Goal: Information Seeking & Learning: Learn about a topic

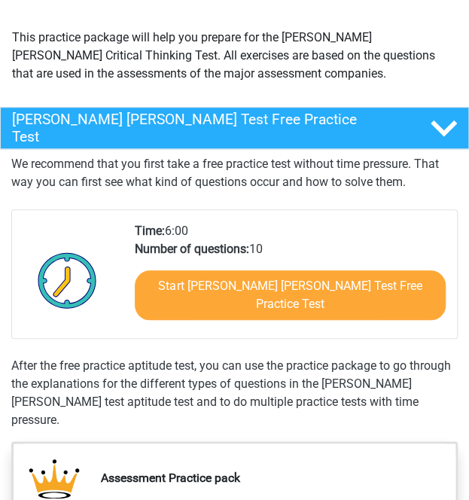
scroll to position [162, 0]
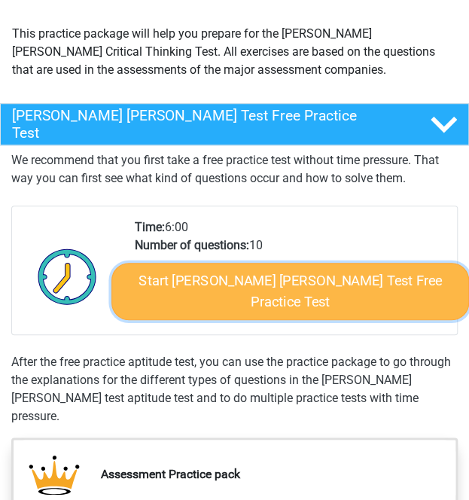
click at [248, 273] on link "Start Watson Glaser Test Free Practice Test" at bounding box center [290, 291] width 358 height 57
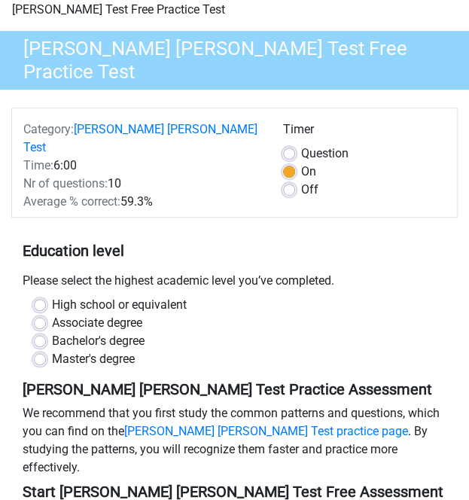
scroll to position [87, 0]
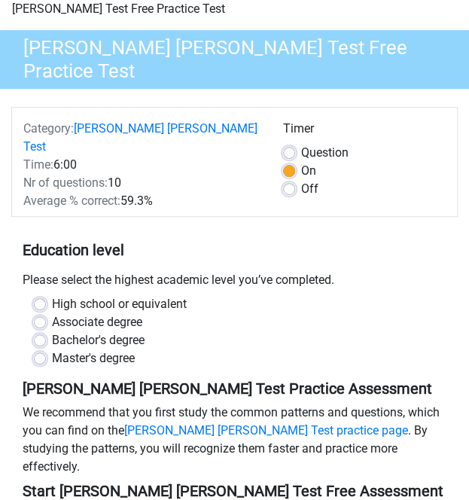
click at [52, 295] on label "High school or equivalent" at bounding box center [119, 304] width 135 height 18
click at [40, 295] on input "High school or equivalent" at bounding box center [40, 302] width 12 height 15
radio input "true"
click at [301, 180] on label "Off" at bounding box center [309, 189] width 17 height 18
click at [288, 180] on input "Off" at bounding box center [289, 187] width 12 height 15
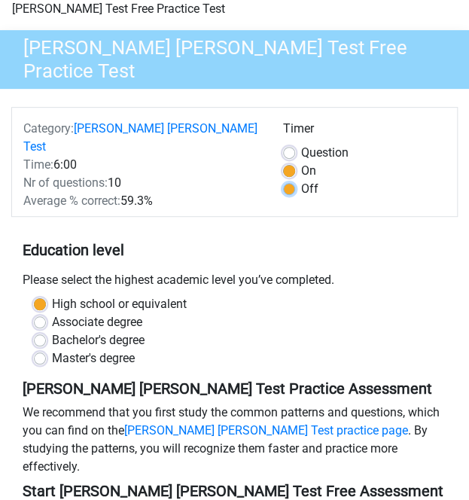
radio input "true"
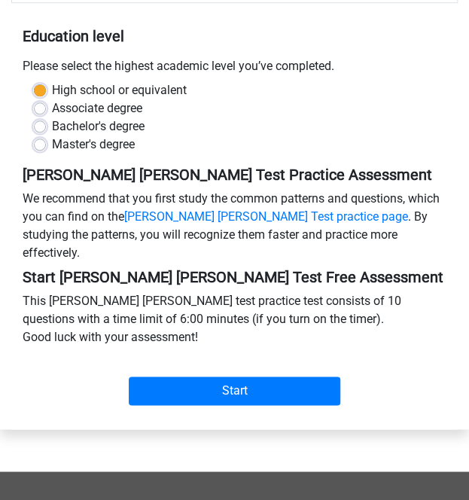
scroll to position [300, 0]
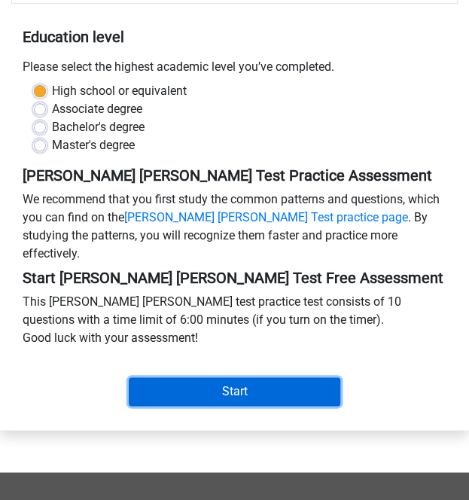
click at [250, 377] on input "Start" at bounding box center [235, 391] width 212 height 29
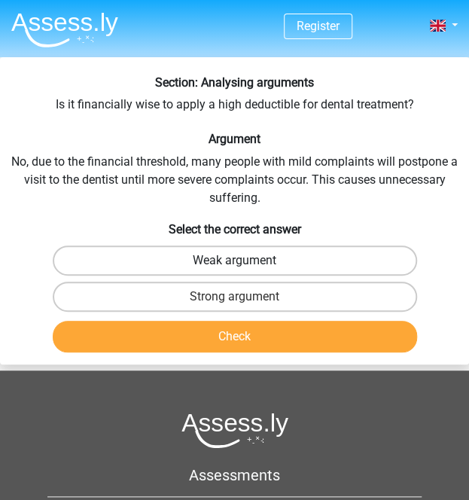
click at [148, 263] on label "Weak argument" at bounding box center [235, 260] width 364 height 30
click at [235, 263] on input "Weak argument" at bounding box center [240, 266] width 10 height 10
radio input "true"
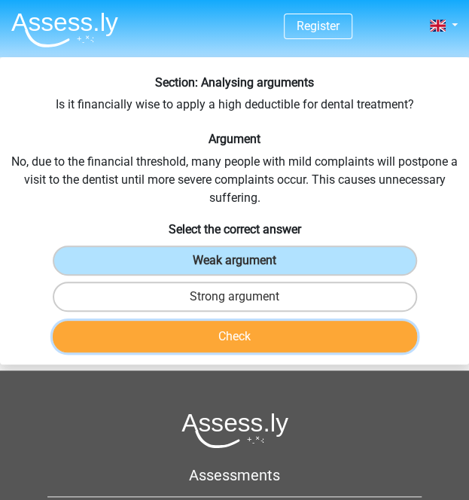
click at [193, 338] on button "Check" at bounding box center [235, 337] width 364 height 32
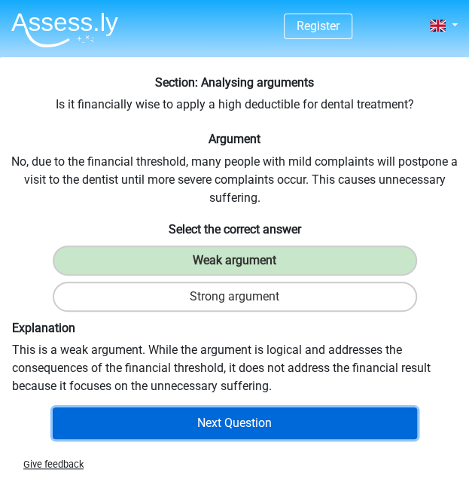
click at [200, 425] on button "Next Question" at bounding box center [235, 423] width 364 height 32
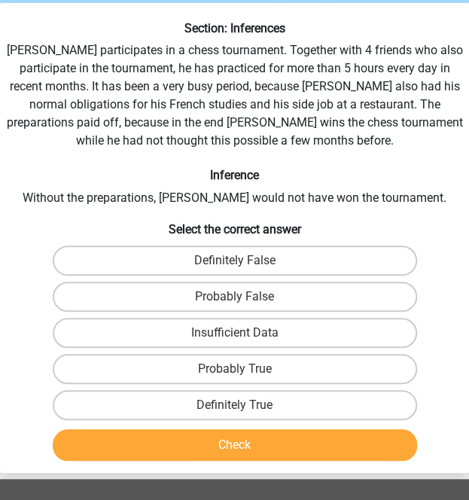
scroll to position [57, 0]
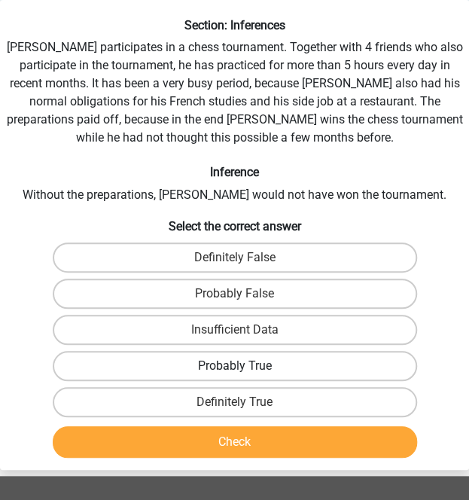
click at [225, 362] on label "Probably True" at bounding box center [235, 366] width 364 height 30
click at [235, 366] on input "Probably True" at bounding box center [240, 371] width 10 height 10
radio input "true"
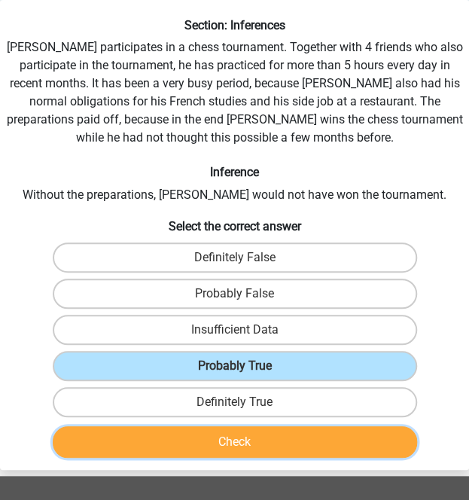
click at [214, 443] on button "Check" at bounding box center [235, 442] width 364 height 32
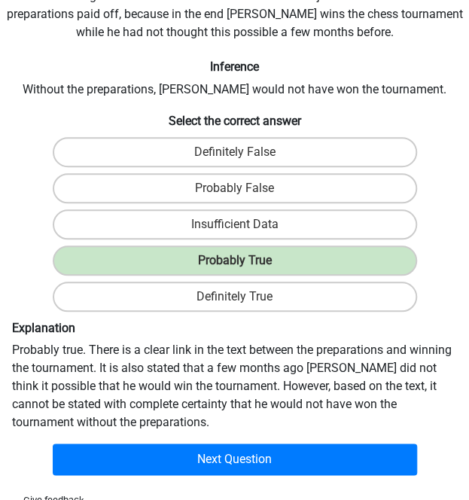
scroll to position [170, 0]
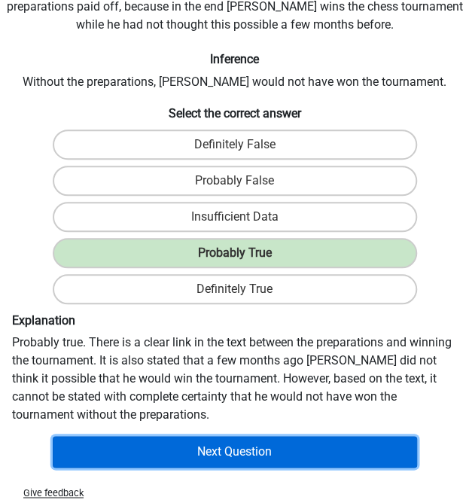
drag, startPoint x: 212, startPoint y: 443, endPoint x: 160, endPoint y: 459, distance: 54.8
click at [160, 459] on button "Next Question" at bounding box center [235, 452] width 364 height 32
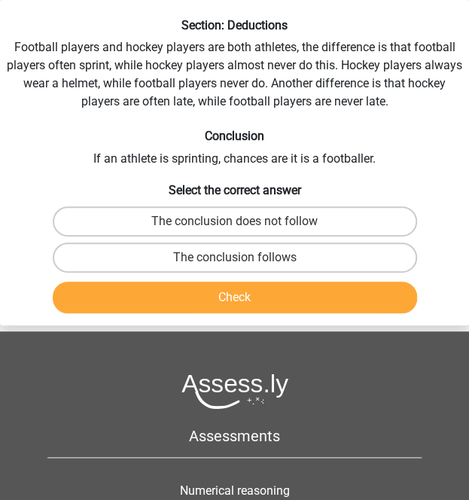
scroll to position [5, 0]
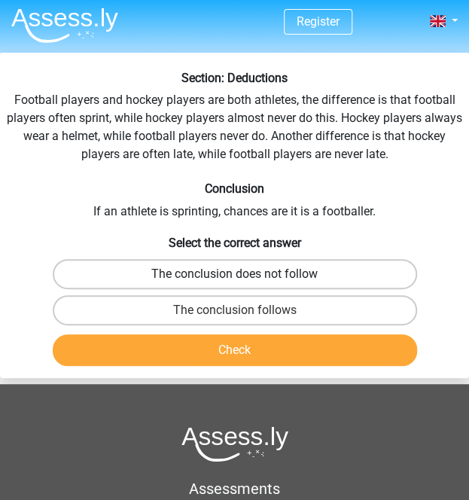
click at [251, 273] on label "The conclusion does not follow" at bounding box center [235, 274] width 364 height 30
click at [245, 274] on input "The conclusion does not follow" at bounding box center [240, 279] width 10 height 10
radio input "true"
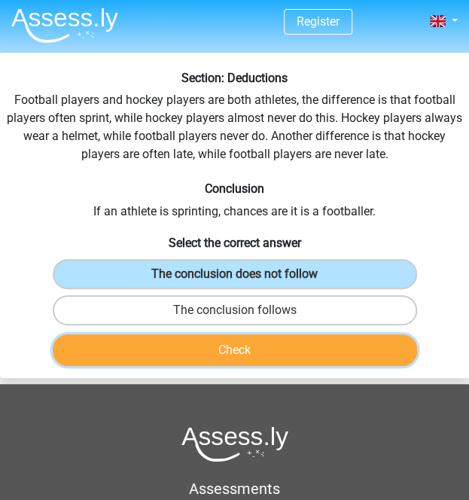
click at [253, 357] on button "Check" at bounding box center [235, 350] width 364 height 32
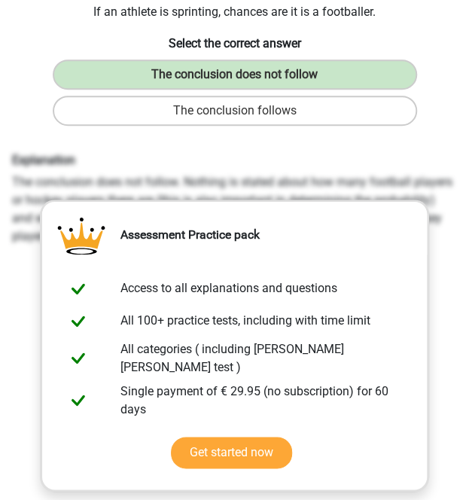
scroll to position [203, 0]
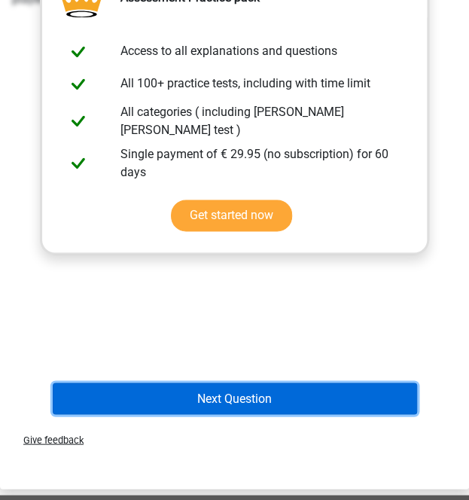
click at [277, 400] on button "Next Question" at bounding box center [235, 398] width 364 height 32
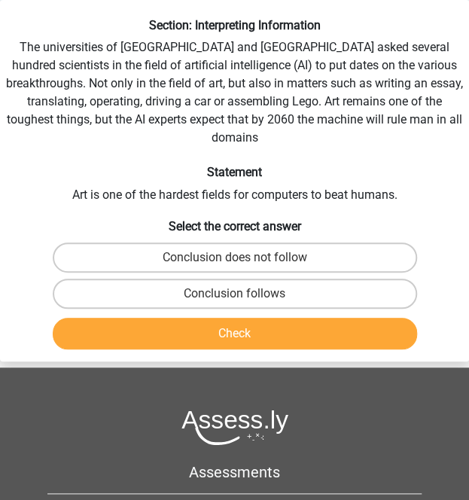
scroll to position [0, 0]
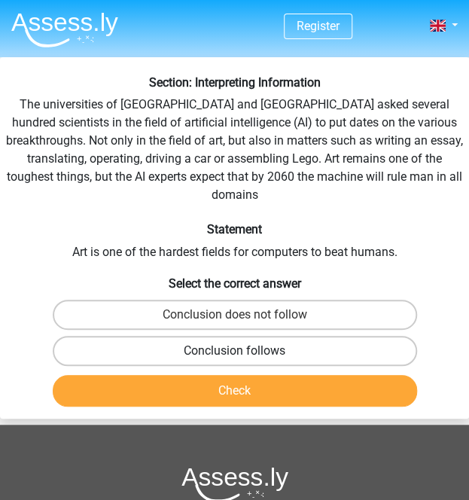
click at [175, 336] on label "Conclusion follows" at bounding box center [235, 351] width 364 height 30
click at [235, 351] on input "Conclusion follows" at bounding box center [240, 356] width 10 height 10
radio input "true"
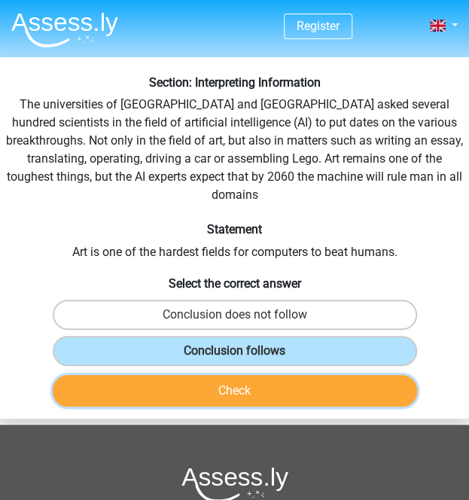
click at [184, 379] on button "Check" at bounding box center [235, 391] width 364 height 32
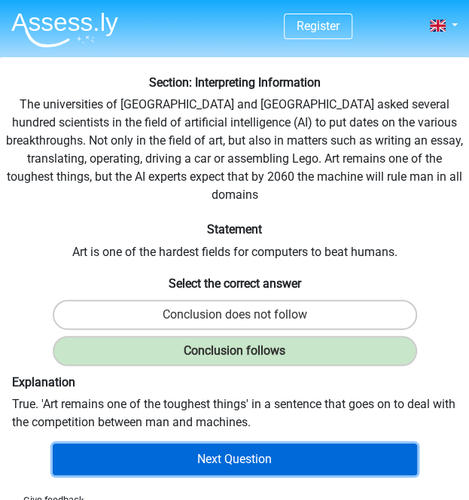
click at [209, 443] on button "Next Question" at bounding box center [235, 459] width 364 height 32
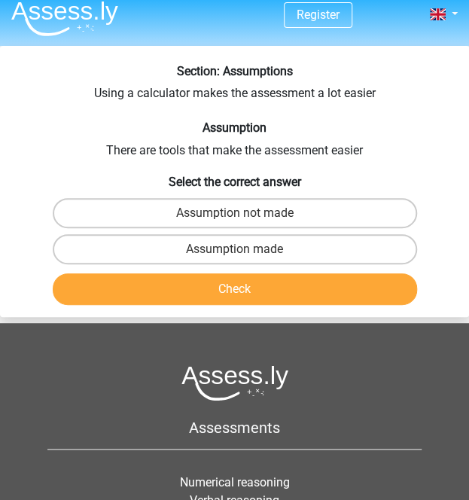
scroll to position [12, 0]
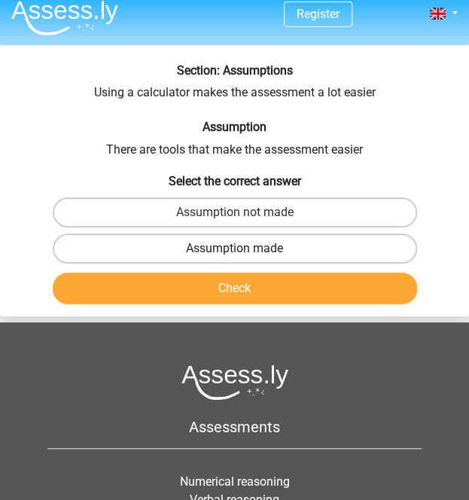
click at [230, 248] on label "Assumption made" at bounding box center [235, 248] width 364 height 30
click at [235, 248] on input "Assumption made" at bounding box center [240, 253] width 10 height 10
radio input "true"
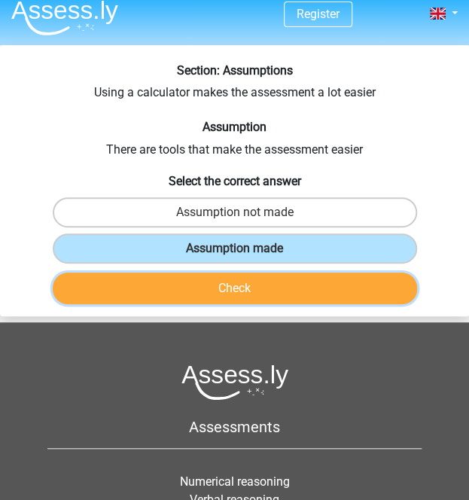
click at [232, 286] on button "Check" at bounding box center [235, 289] width 364 height 32
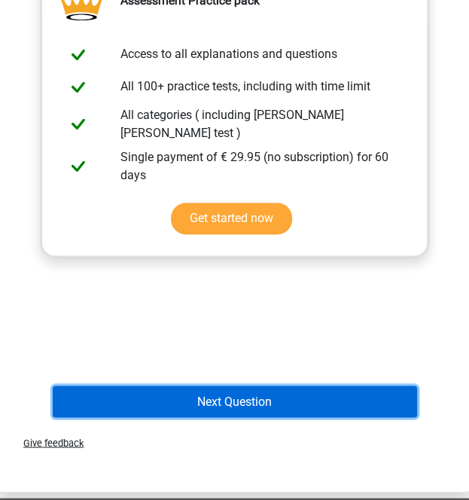
click at [218, 404] on button "Next Question" at bounding box center [235, 402] width 364 height 32
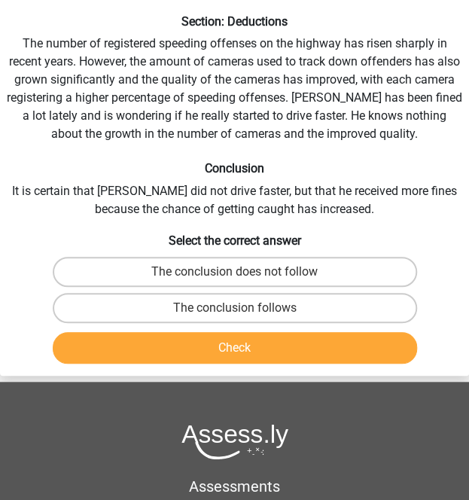
scroll to position [57, 0]
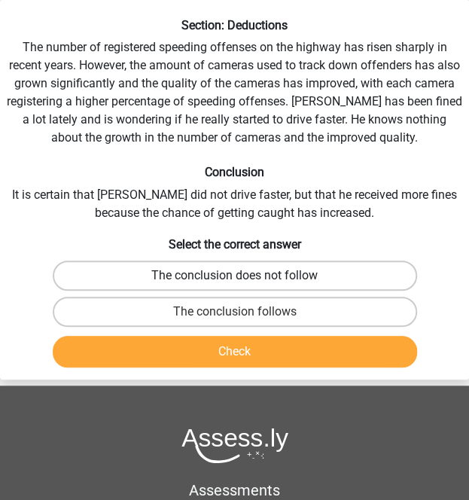
click at [129, 270] on label "The conclusion does not follow" at bounding box center [235, 276] width 364 height 30
click at [235, 276] on input "The conclusion does not follow" at bounding box center [240, 281] width 10 height 10
radio input "true"
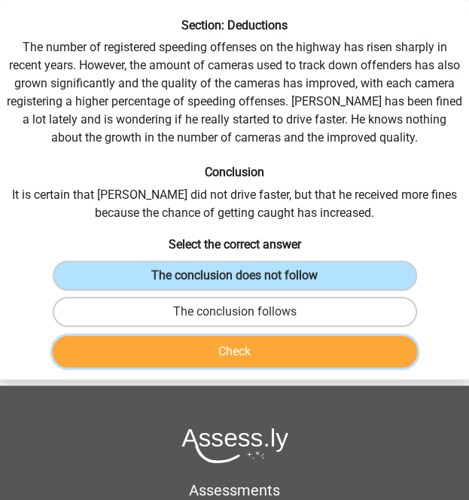
click at [157, 352] on button "Check" at bounding box center [235, 352] width 364 height 32
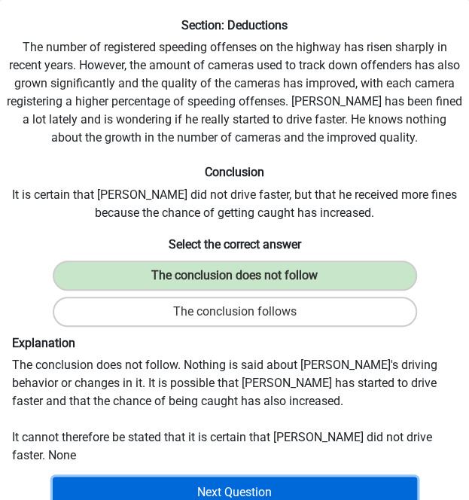
click at [155, 477] on button "Next Question" at bounding box center [235, 493] width 364 height 32
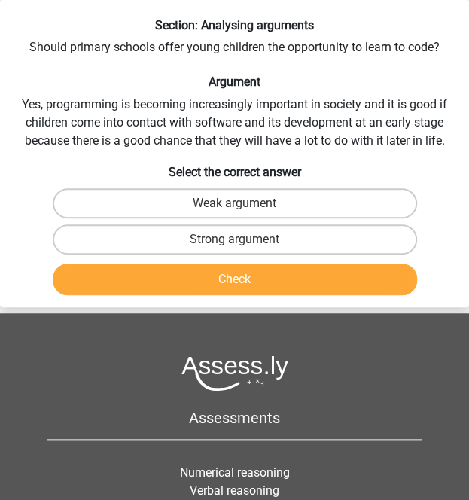
scroll to position [5, 0]
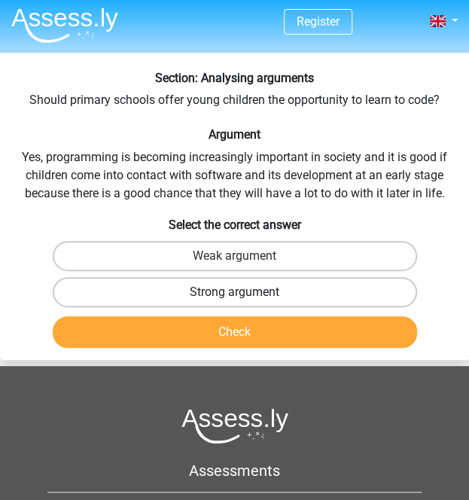
click at [102, 296] on label "Strong argument" at bounding box center [235, 292] width 364 height 30
click at [235, 296] on input "Strong argument" at bounding box center [240, 297] width 10 height 10
radio input "true"
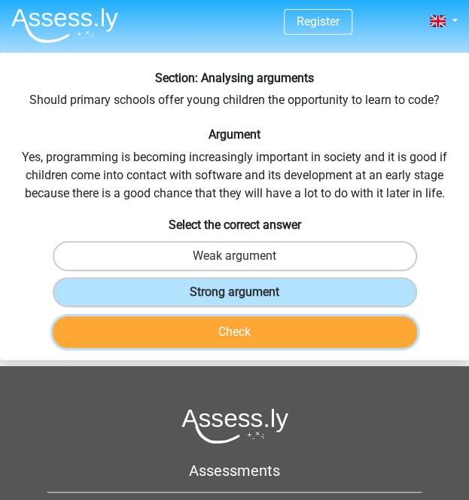
click at [155, 328] on button "Check" at bounding box center [235, 332] width 364 height 32
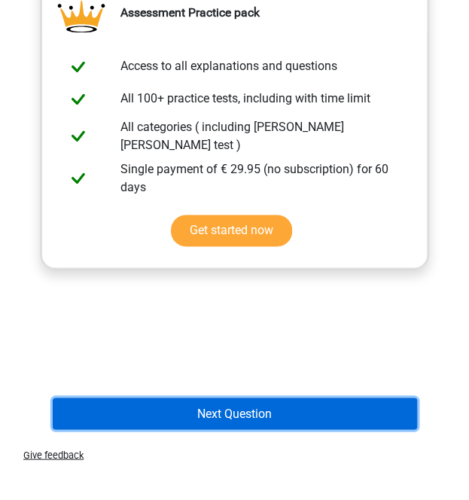
click at [199, 422] on button "Next Question" at bounding box center [235, 414] width 364 height 32
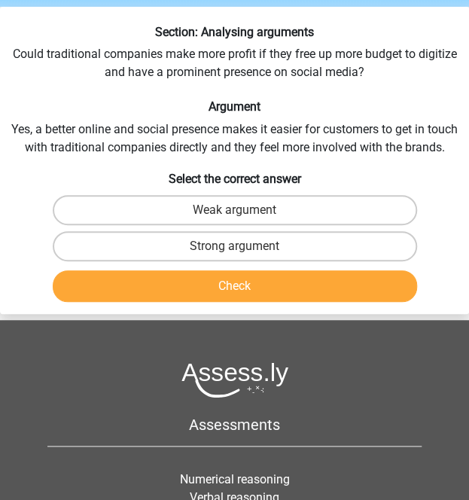
scroll to position [0, 0]
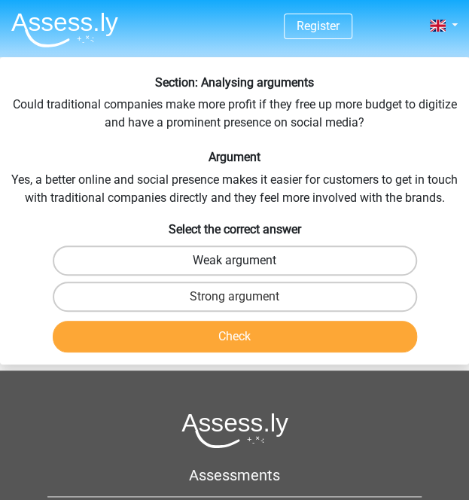
click at [154, 266] on label "Weak argument" at bounding box center [235, 260] width 364 height 30
click at [235, 266] on input "Weak argument" at bounding box center [240, 266] width 10 height 10
radio input "true"
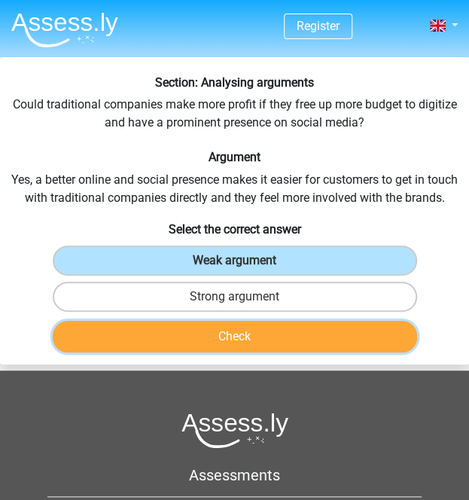
click at [193, 335] on button "Check" at bounding box center [235, 337] width 364 height 32
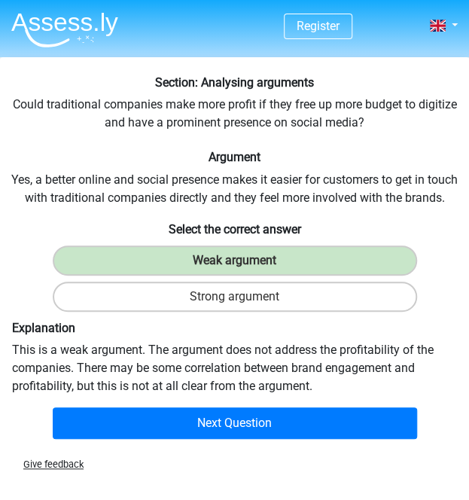
scroll to position [9, 0]
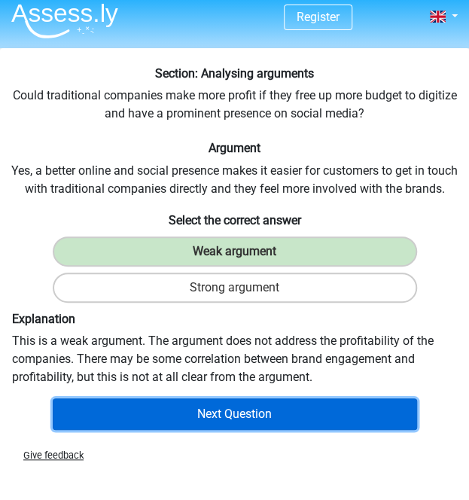
click at [209, 410] on button "Next Question" at bounding box center [235, 414] width 364 height 32
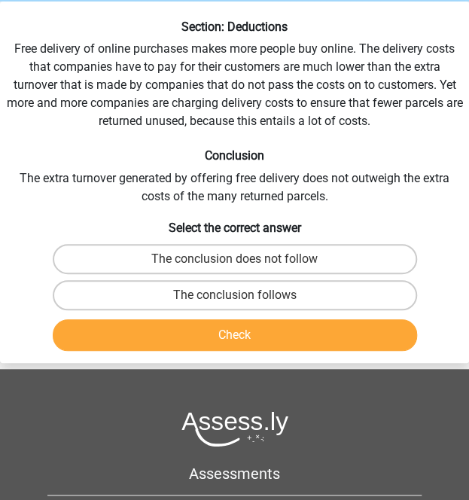
scroll to position [57, 0]
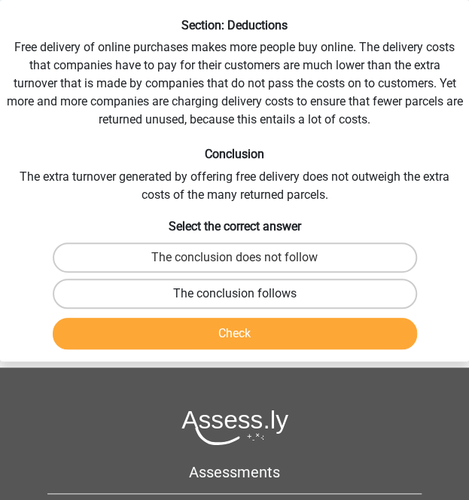
click at [230, 298] on label "The conclusion follows" at bounding box center [235, 294] width 364 height 30
click at [235, 298] on input "The conclusion follows" at bounding box center [240, 299] width 10 height 10
radio input "true"
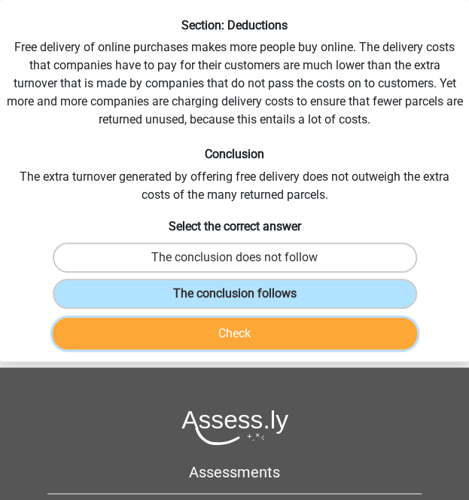
click at [221, 335] on button "Check" at bounding box center [235, 334] width 364 height 32
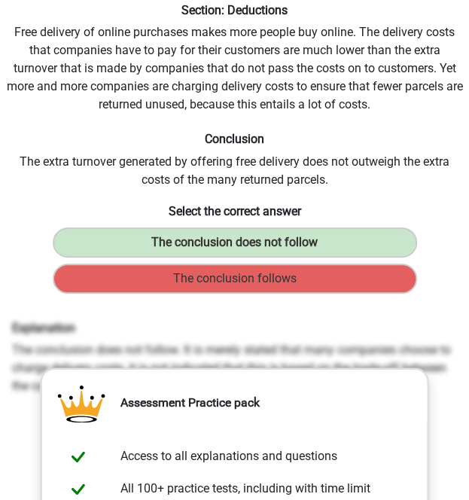
scroll to position [56, 0]
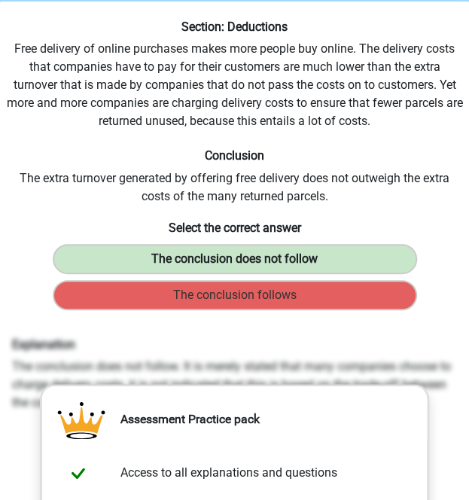
click at [184, 258] on label "The conclusion does not follow" at bounding box center [235, 259] width 364 height 30
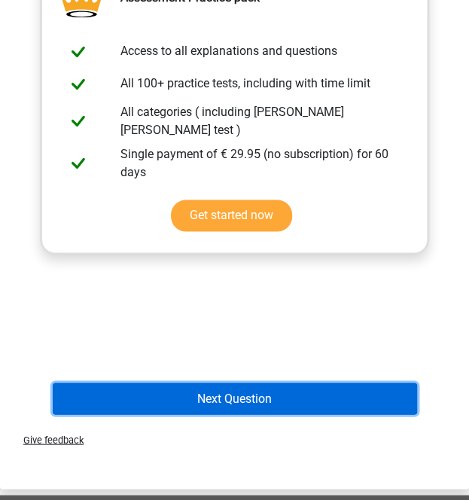
click at [224, 397] on button "Next Question" at bounding box center [235, 398] width 364 height 32
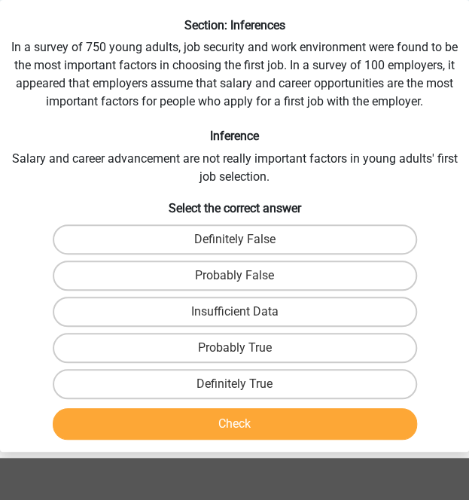
scroll to position [57, 0]
click at [276, 282] on label "Probably False" at bounding box center [235, 276] width 364 height 30
click at [245, 282] on input "Probably False" at bounding box center [240, 281] width 10 height 10
radio input "true"
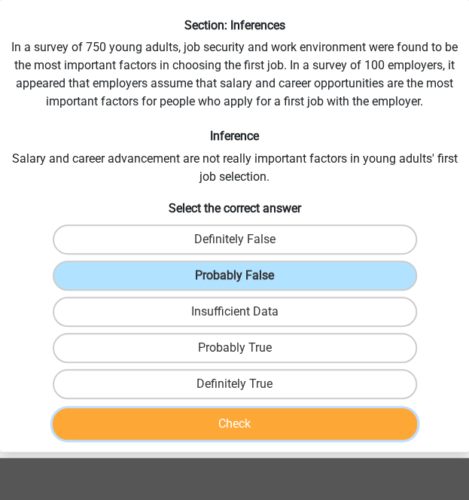
click at [253, 426] on button "Check" at bounding box center [235, 424] width 364 height 32
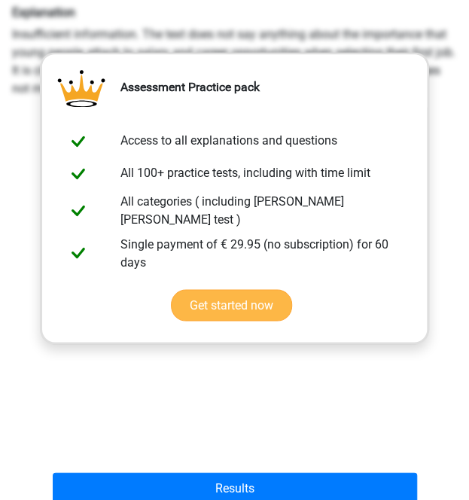
scroll to position [477, 0]
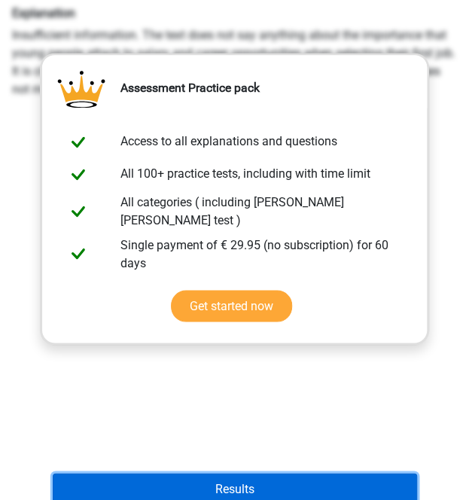
click at [207, 479] on button "Results" at bounding box center [235, 489] width 364 height 32
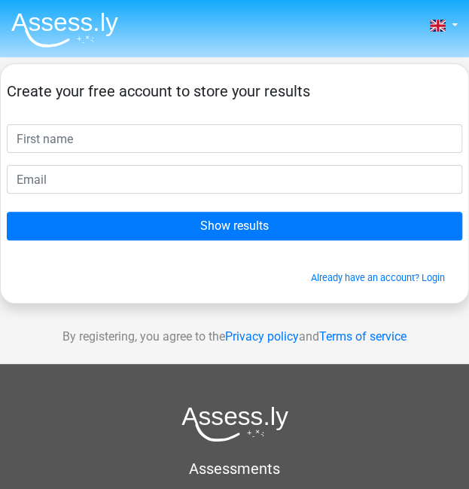
scroll to position [1, 0]
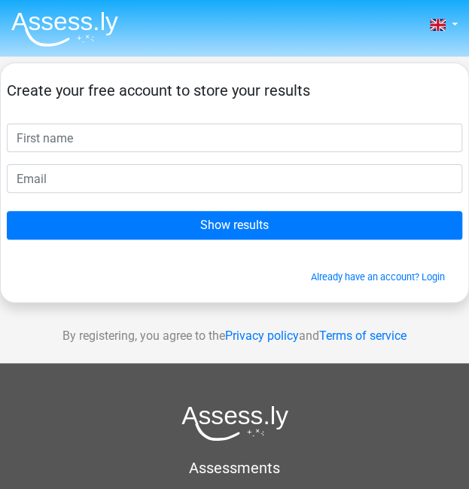
click at [260, 243] on form "Create your free account to store your results Show results Already have an acc…" at bounding box center [235, 182] width 456 height 203
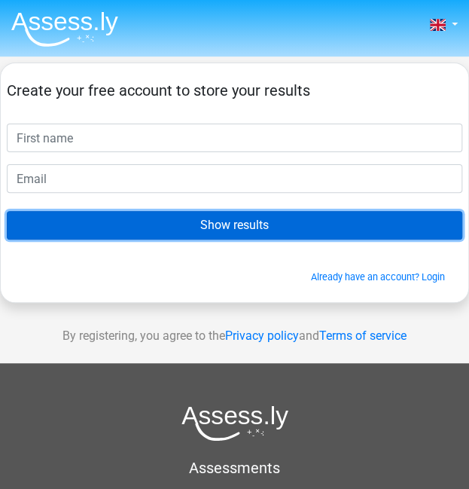
click at [254, 232] on input "Show results" at bounding box center [235, 225] width 456 height 29
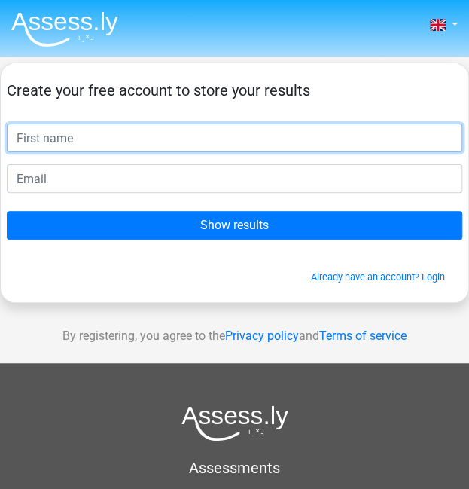
click at [173, 133] on input "text" at bounding box center [235, 137] width 456 height 29
type input "a"
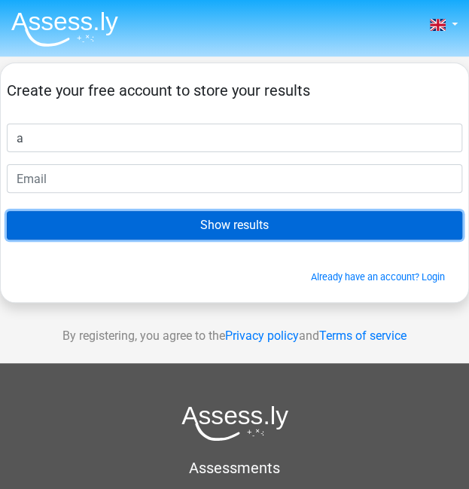
click at [173, 222] on input "Show results" at bounding box center [235, 225] width 456 height 29
click at [179, 214] on input "Show results" at bounding box center [235, 225] width 456 height 29
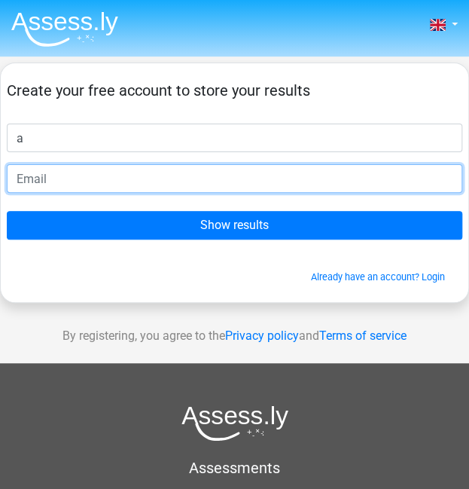
click at [67, 183] on input "email" at bounding box center [235, 178] width 456 height 29
type input "alexandra.hadfield@btinternet.com"
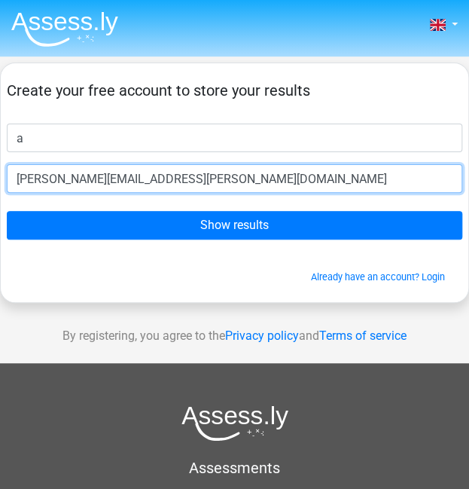
drag, startPoint x: 256, startPoint y: 185, endPoint x: 11, endPoint y: 181, distance: 245.5
click at [11, 181] on input "alexandra.hadfield@btinternet.com" at bounding box center [235, 178] width 456 height 29
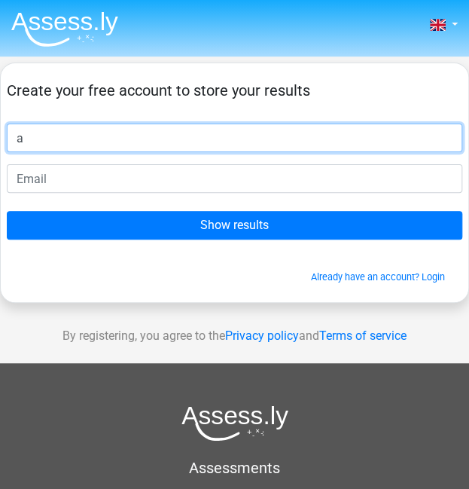
click at [96, 142] on input "a" at bounding box center [235, 137] width 456 height 29
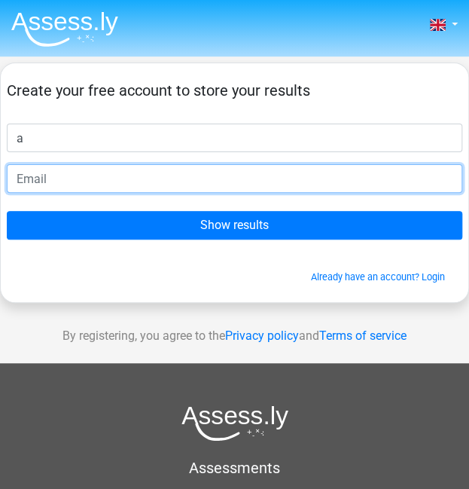
click at [80, 182] on input "email" at bounding box center [235, 178] width 456 height 29
type input "[PERSON_NAME][EMAIL_ADDRESS][PERSON_NAME][DOMAIN_NAME]"
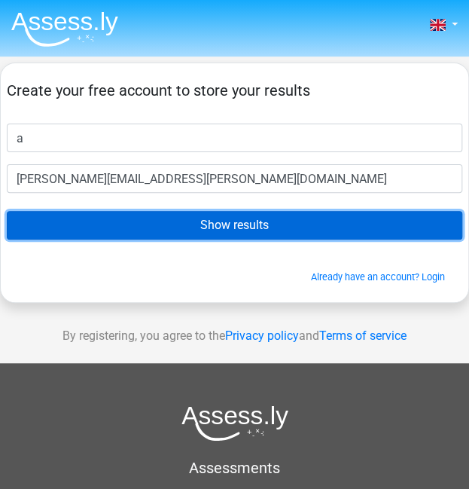
click at [159, 227] on input "Show results" at bounding box center [235, 225] width 456 height 29
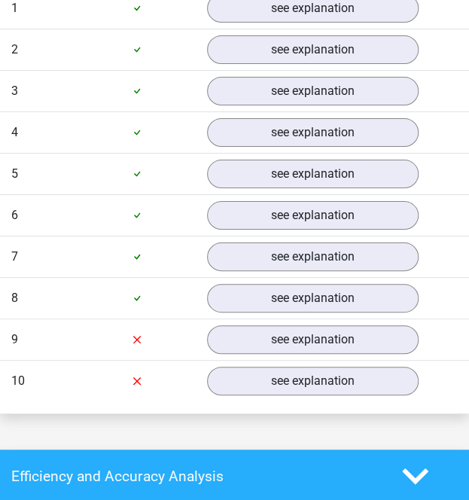
scroll to position [1334, 0]
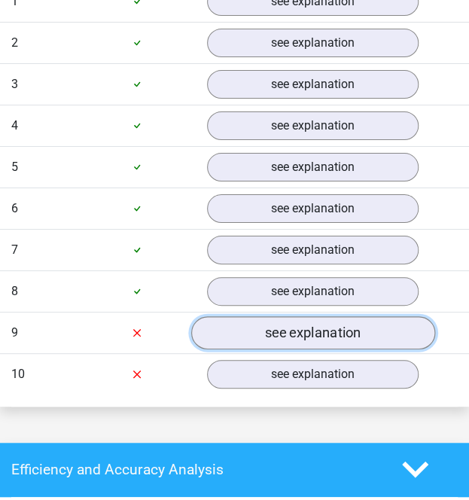
click at [294, 316] on link "see explanation" at bounding box center [312, 332] width 244 height 33
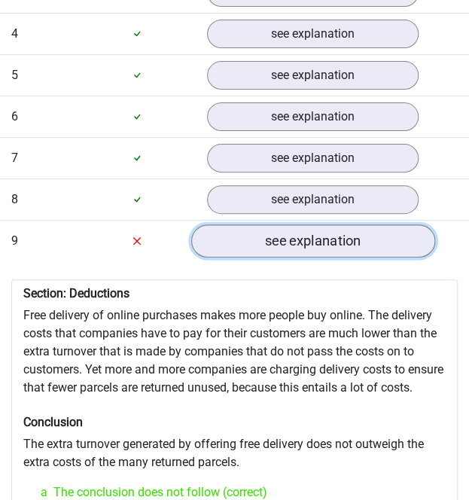
scroll to position [1441, 0]
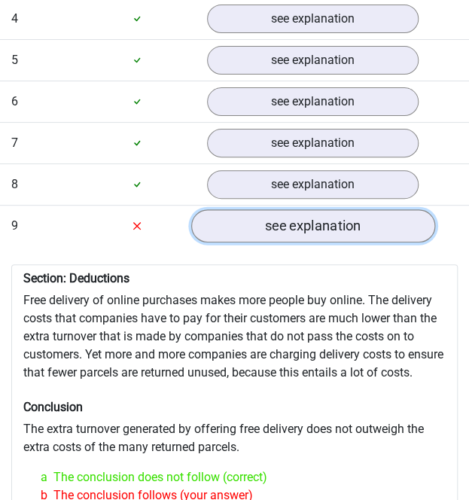
click at [289, 209] on link "see explanation" at bounding box center [312, 225] width 244 height 33
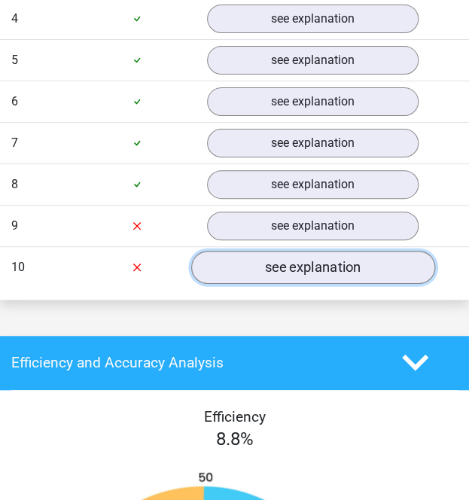
click at [292, 251] on link "see explanation" at bounding box center [312, 267] width 244 height 33
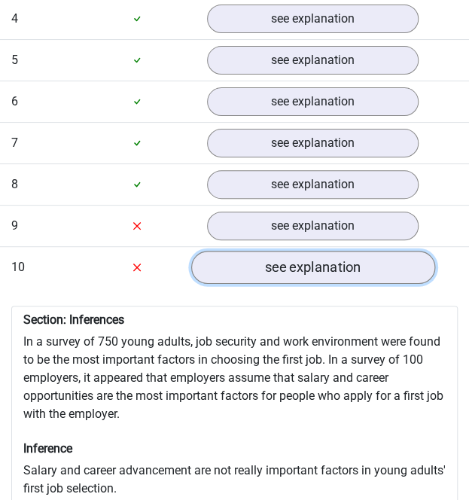
drag, startPoint x: 292, startPoint y: 236, endPoint x: 328, endPoint y: 234, distance: 35.5
click at [328, 251] on link "see explanation" at bounding box center [312, 267] width 244 height 33
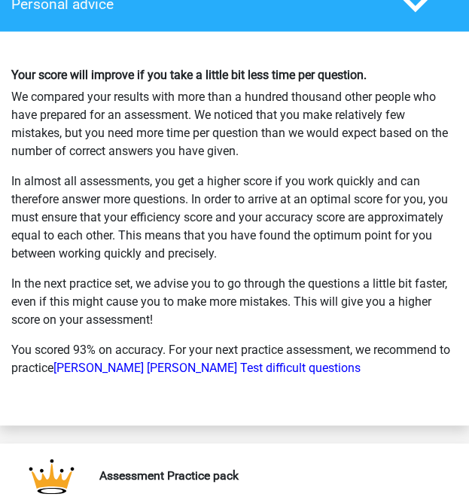
scroll to position [2597, 0]
